Goal: Information Seeking & Learning: Compare options

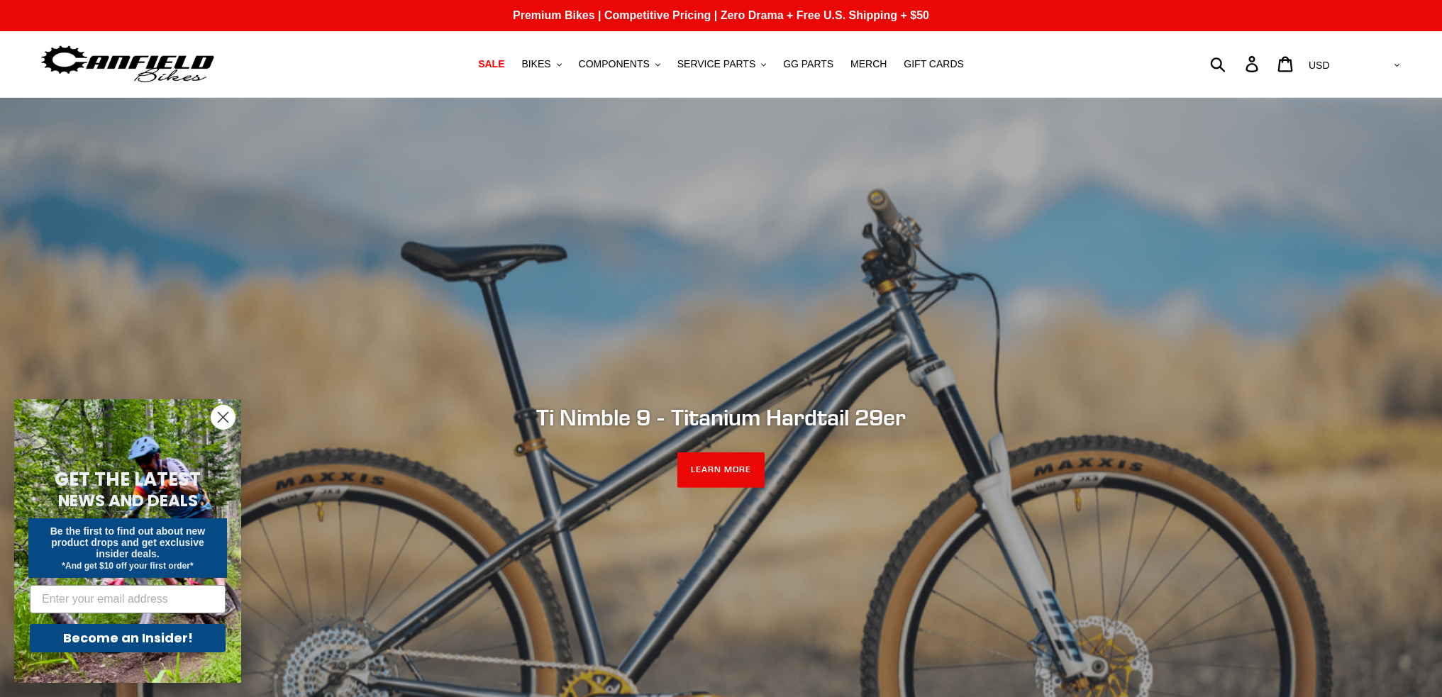
click at [224, 413] on circle "Close dialog" at bounding box center [222, 417] width 23 height 23
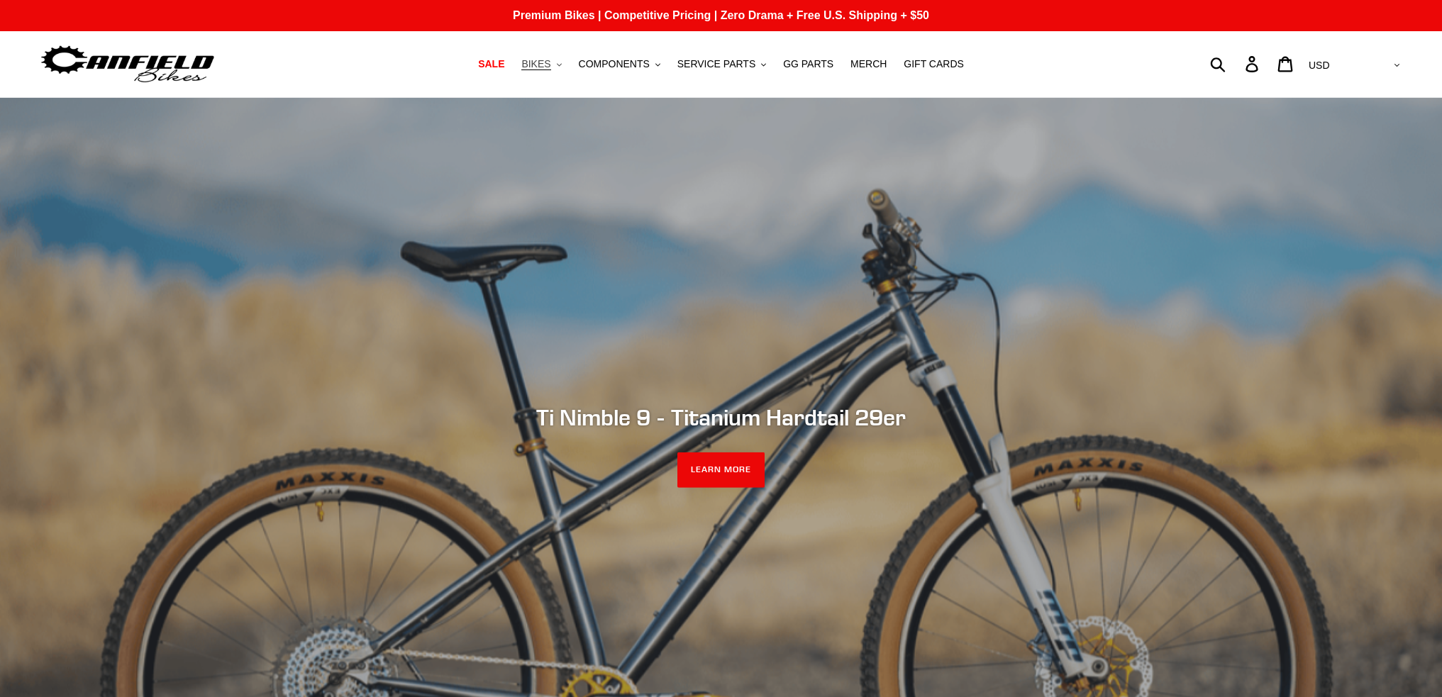
click at [551, 60] on span "BIKES" at bounding box center [535, 64] width 29 height 12
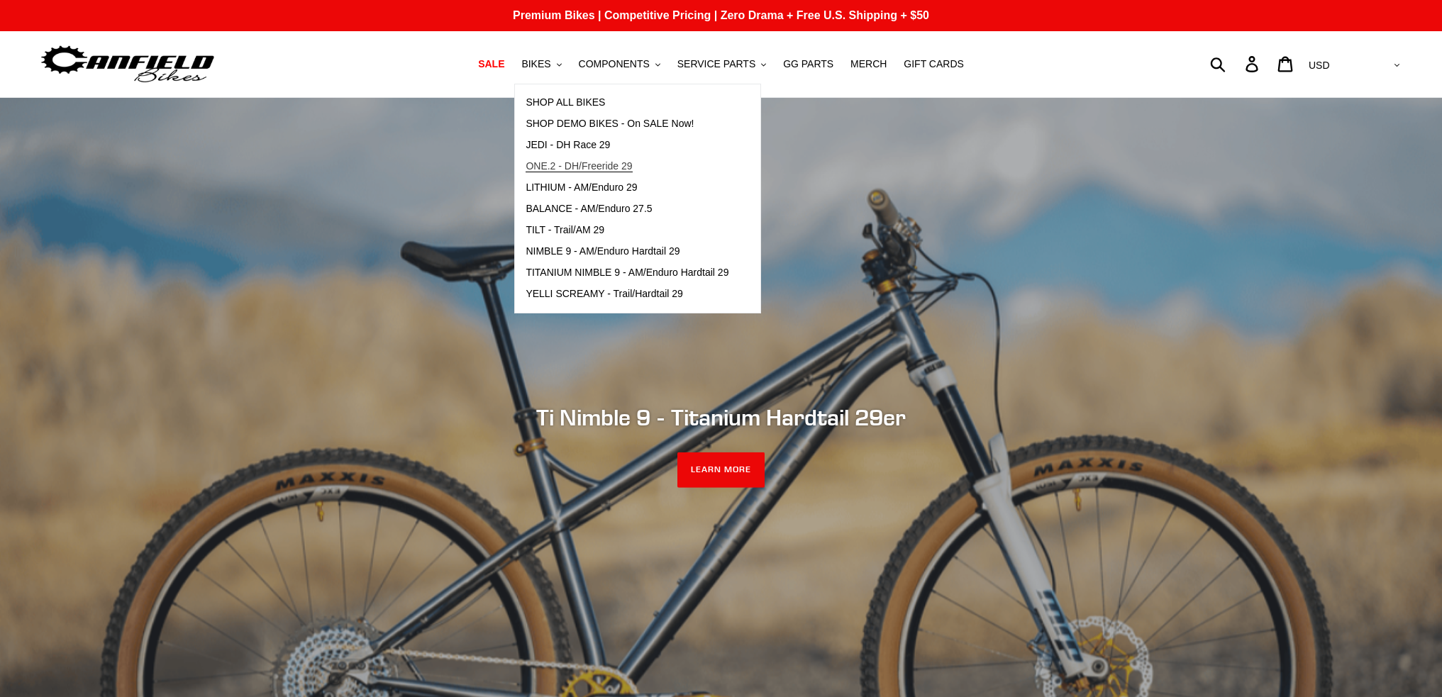
click at [612, 167] on span "ONE.2 - DH/Freeride 29" at bounding box center [579, 166] width 106 height 12
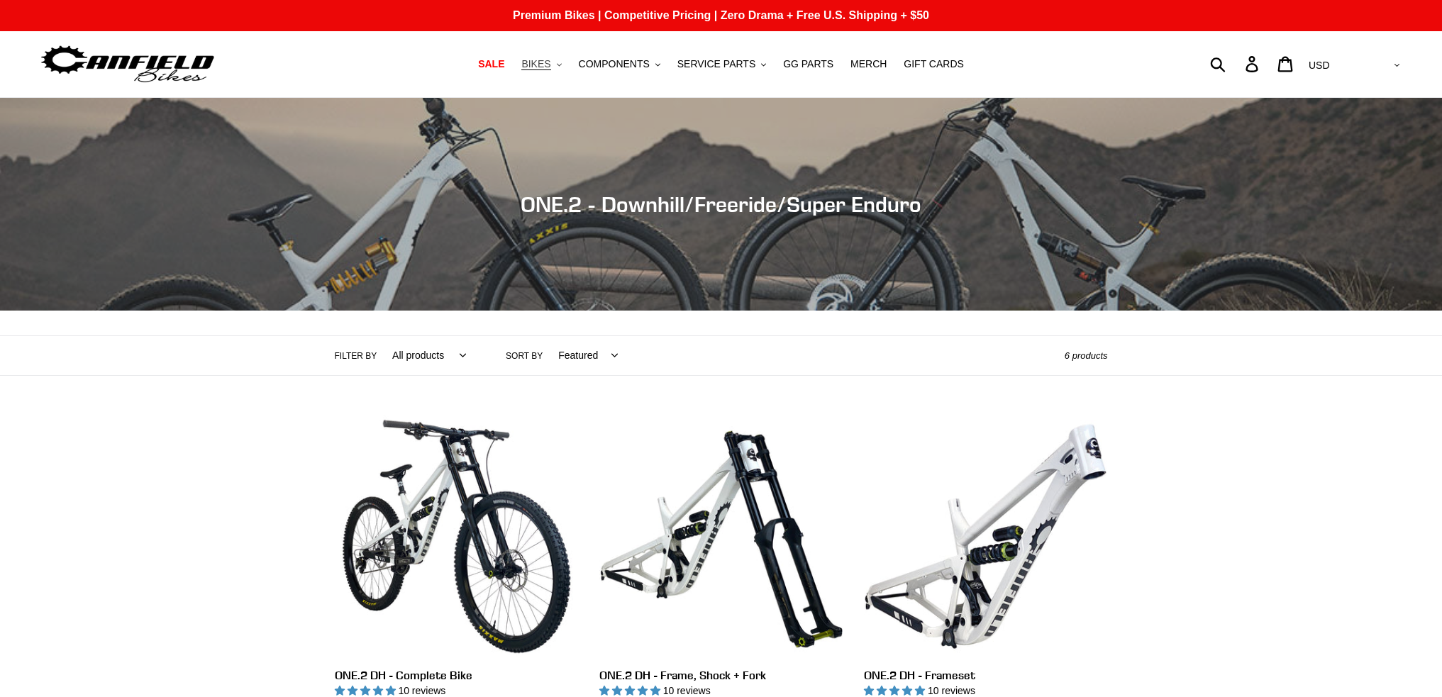
click at [565, 68] on button "BIKES .cls-1{fill:#231f20}" at bounding box center [541, 64] width 54 height 19
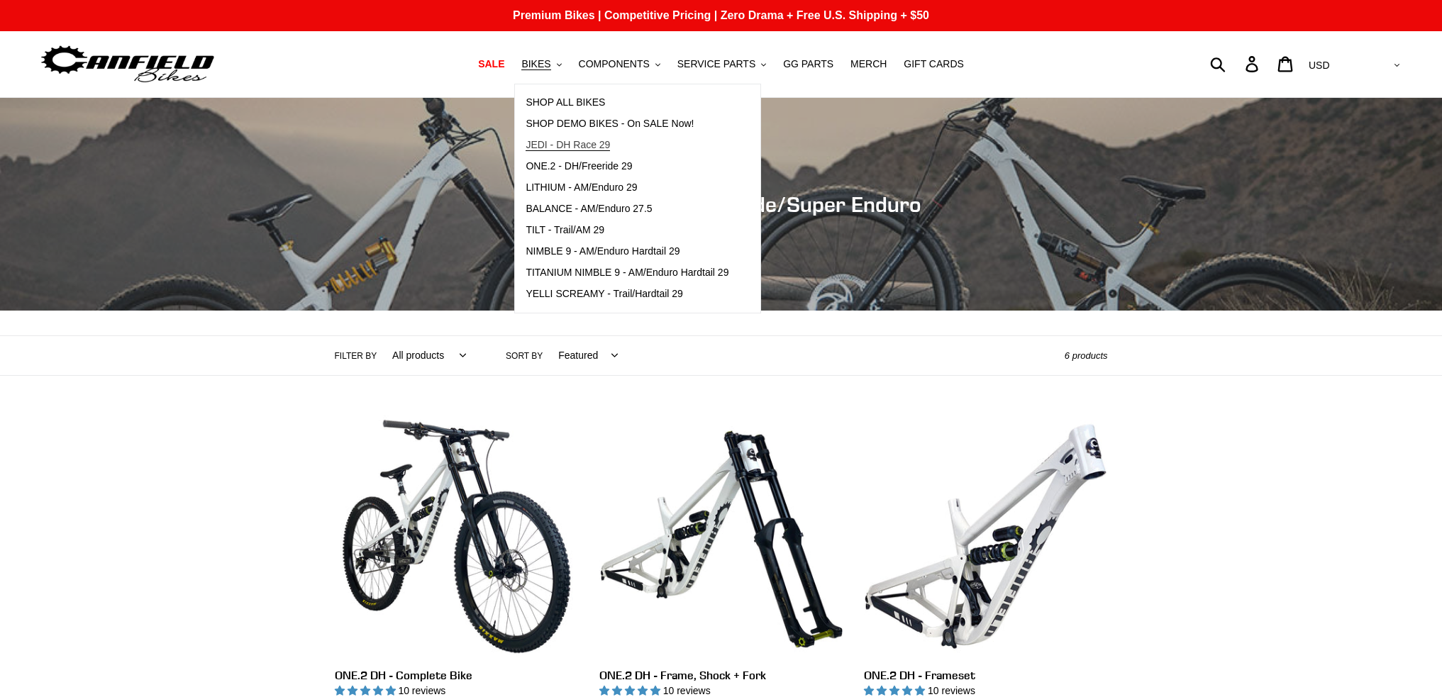
click at [580, 144] on span "JEDI - DH Race 29" at bounding box center [568, 145] width 84 height 12
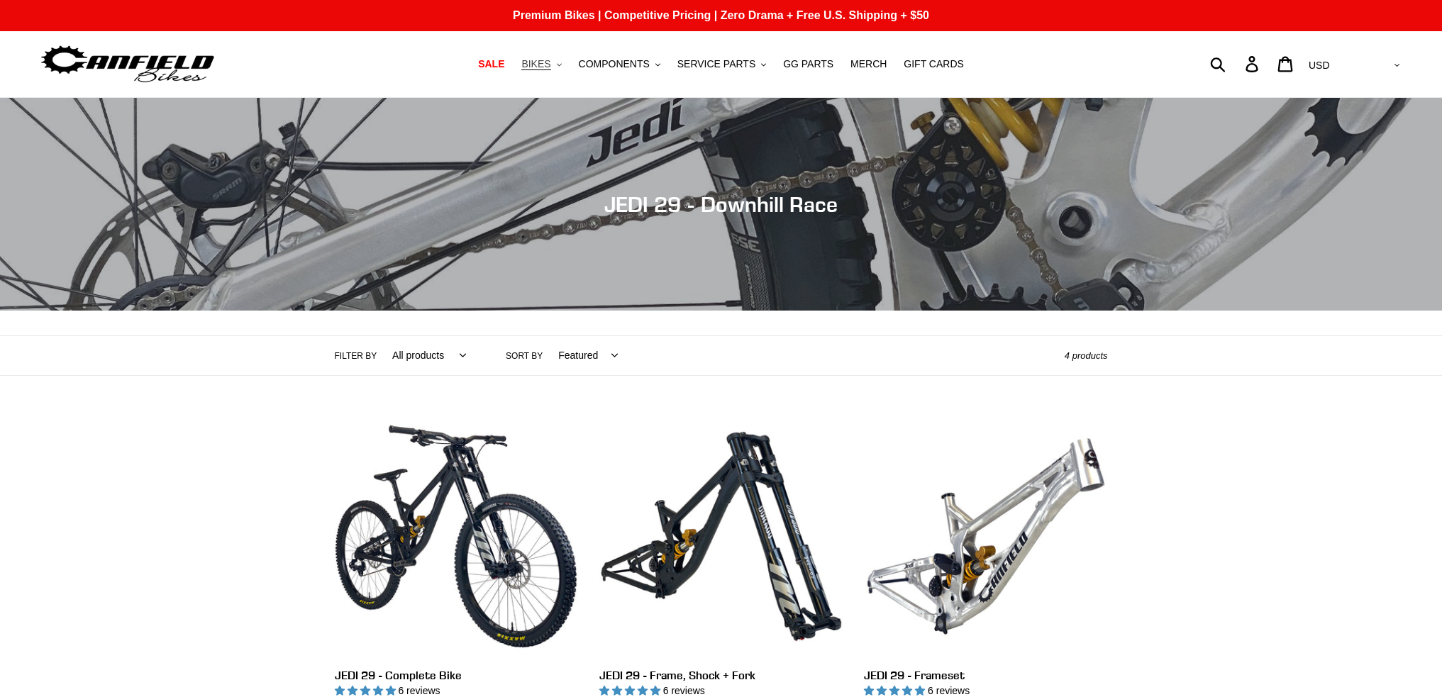
click at [562, 65] on icon "button" at bounding box center [559, 64] width 5 height 3
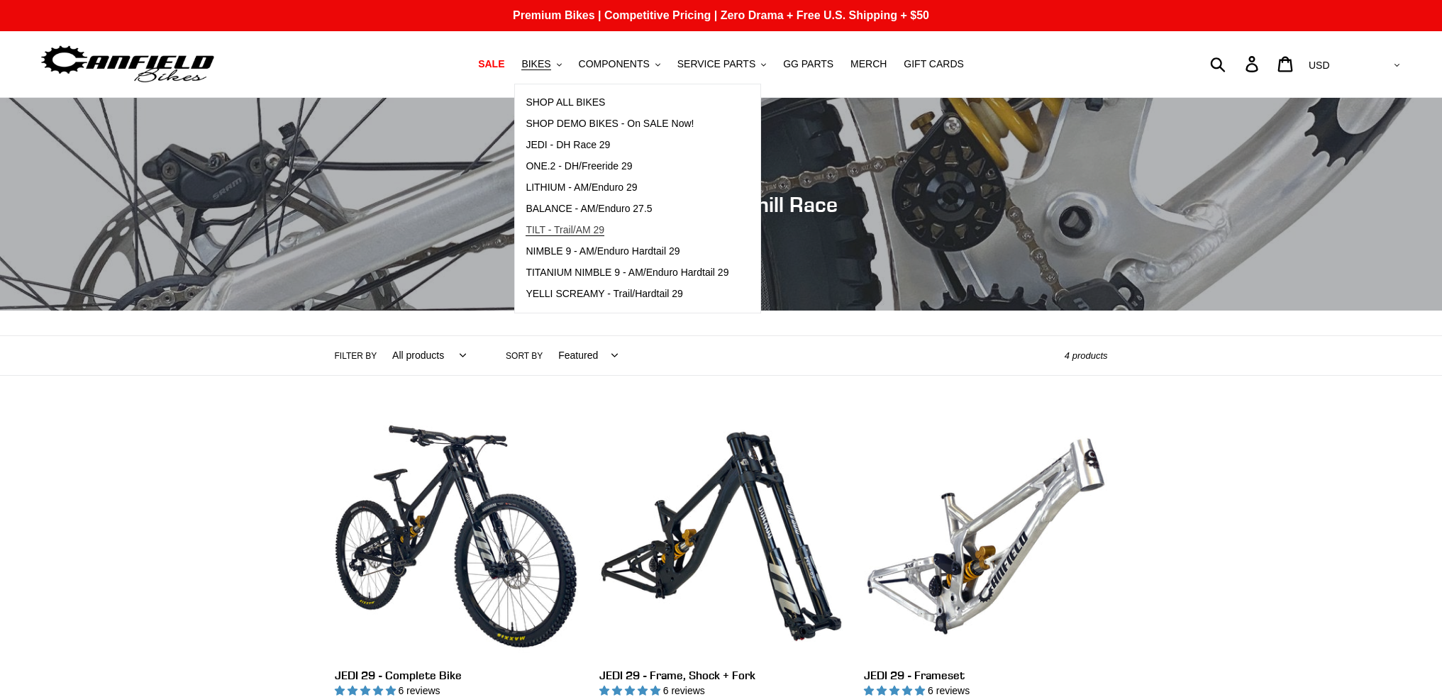
click at [588, 230] on span "TILT - Trail/AM 29" at bounding box center [565, 230] width 79 height 12
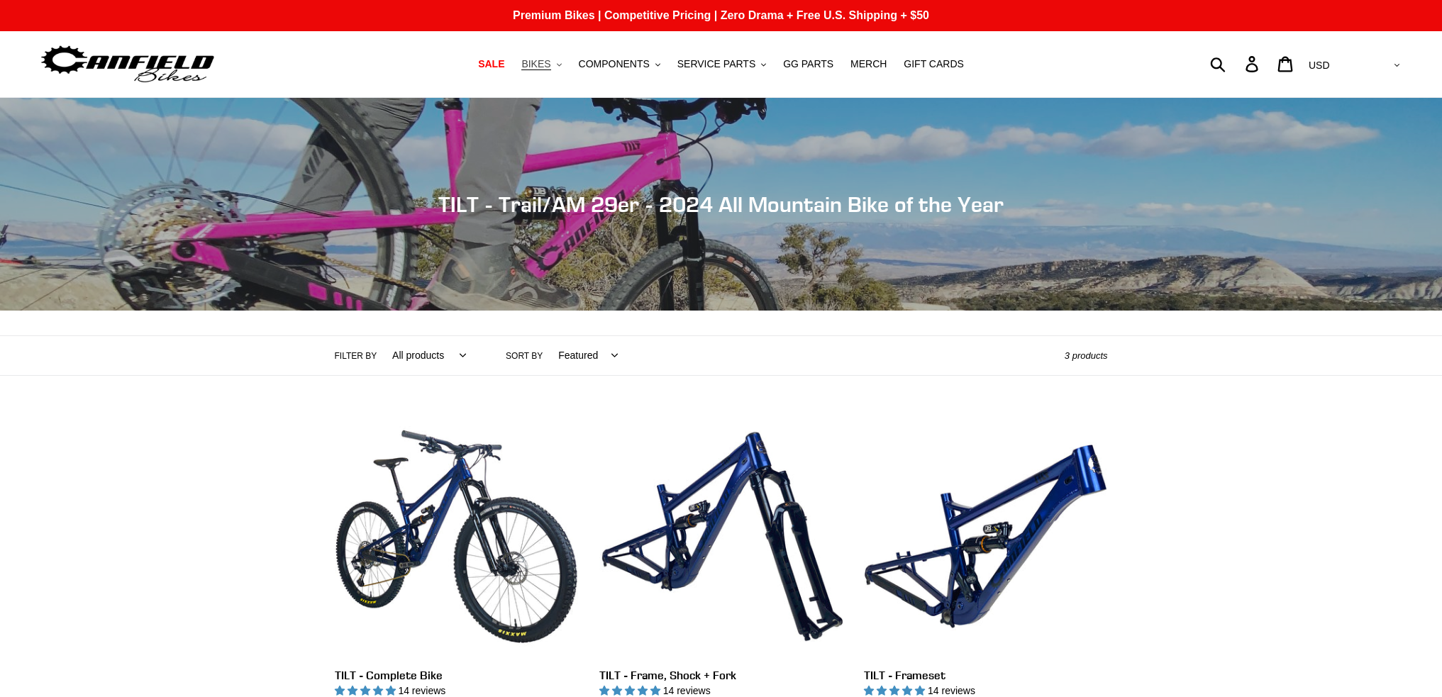
click at [568, 67] on button "BIKES .cls-1{fill:#231f20}" at bounding box center [541, 64] width 54 height 19
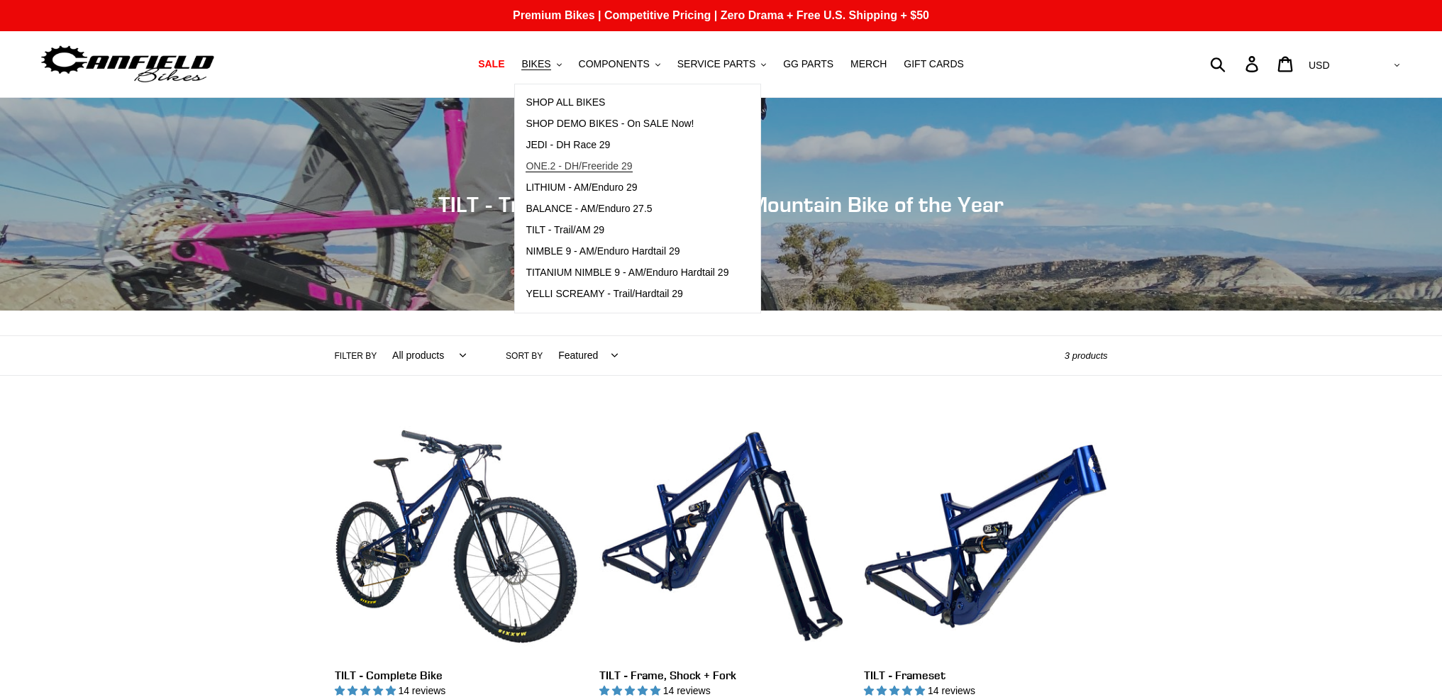
click at [587, 161] on span "ONE.2 - DH/Freeride 29" at bounding box center [579, 166] width 106 height 12
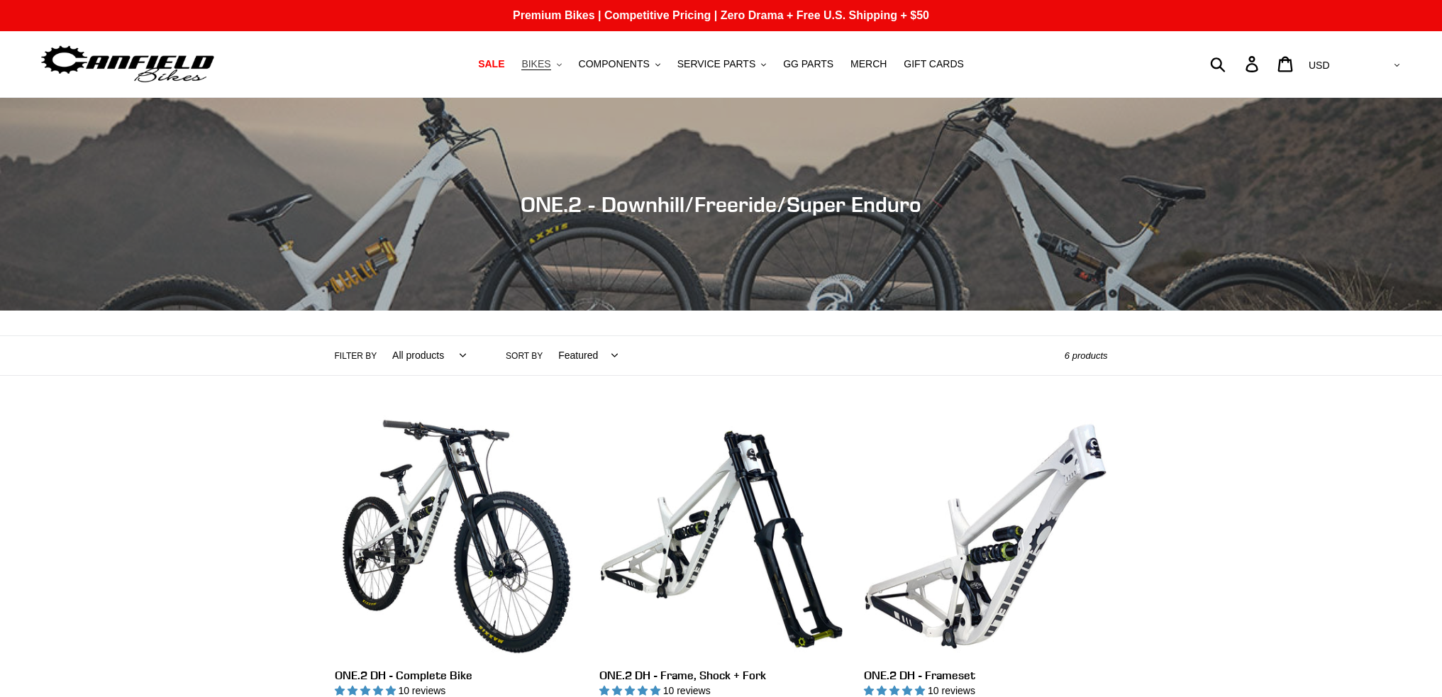
click at [551, 65] on span "BIKES" at bounding box center [535, 64] width 29 height 12
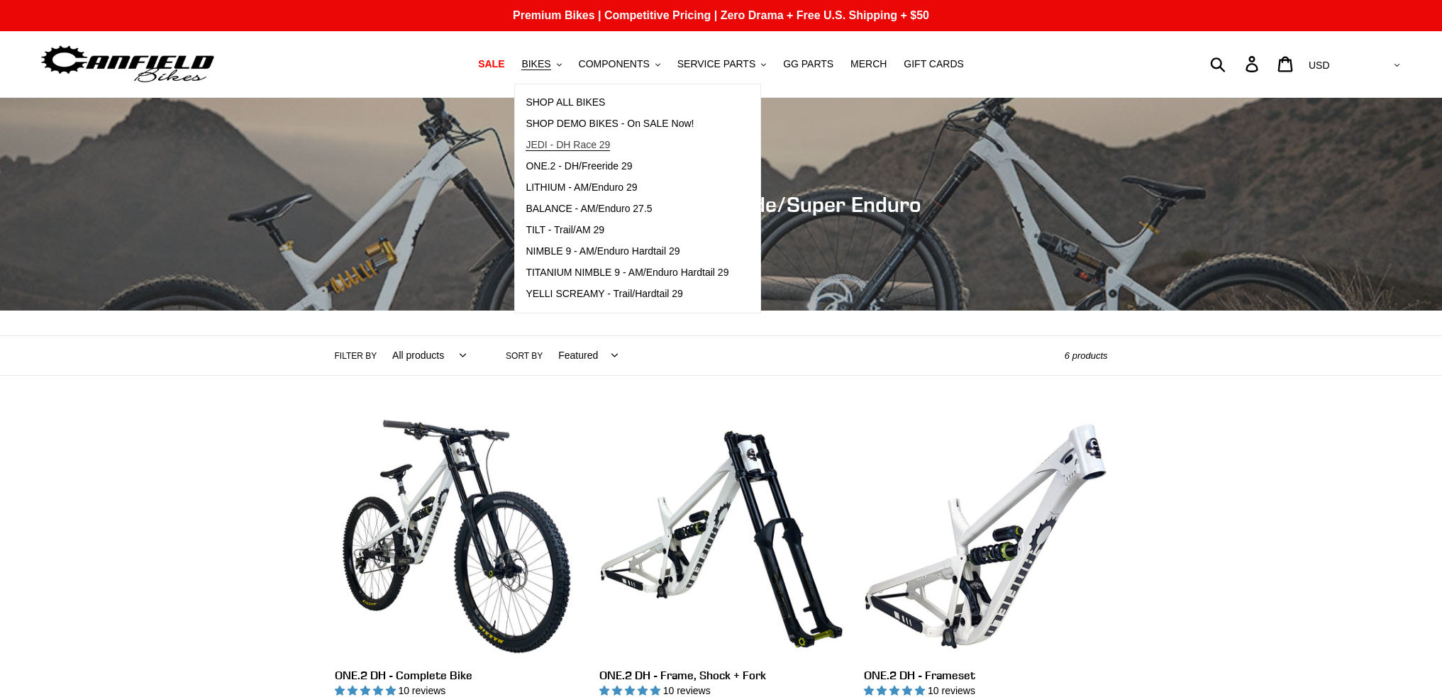
click at [590, 138] on link "JEDI - DH Race 29" at bounding box center [627, 145] width 224 height 21
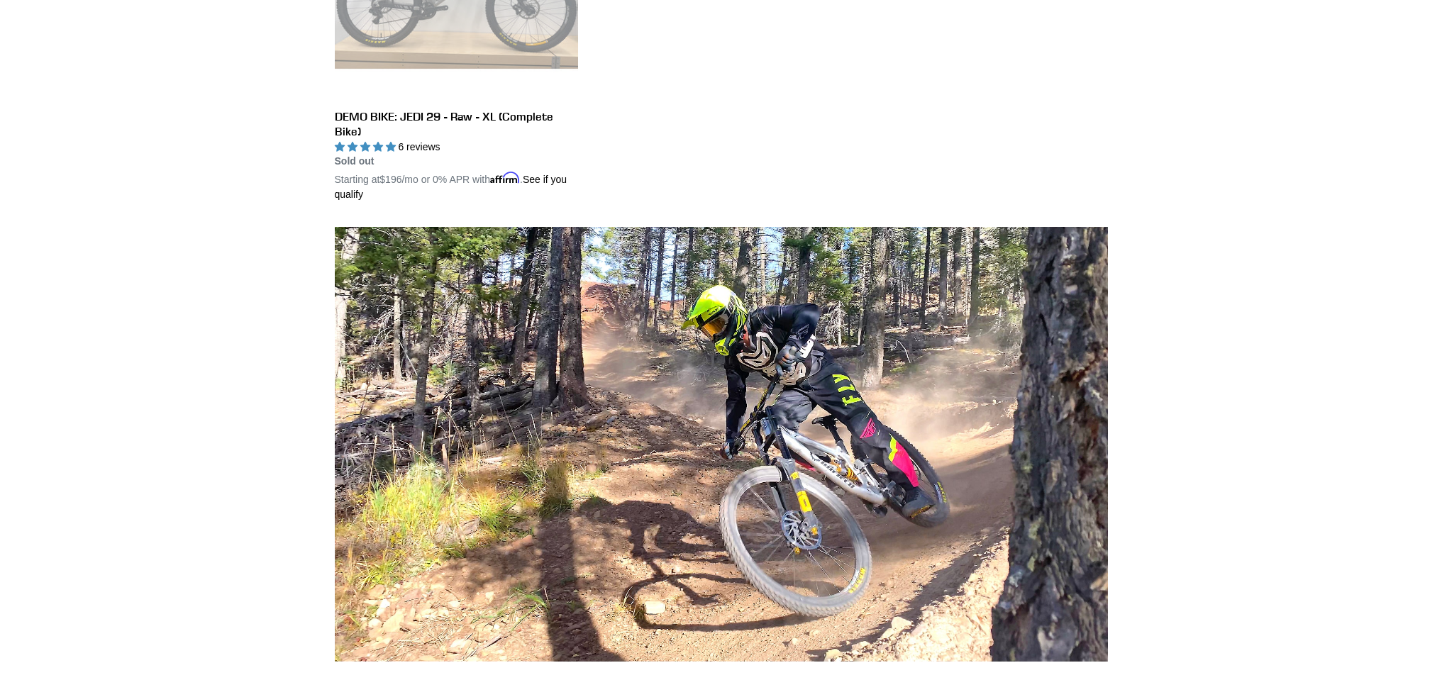
scroll to position [922, 0]
